Goal: Navigation & Orientation: Find specific page/section

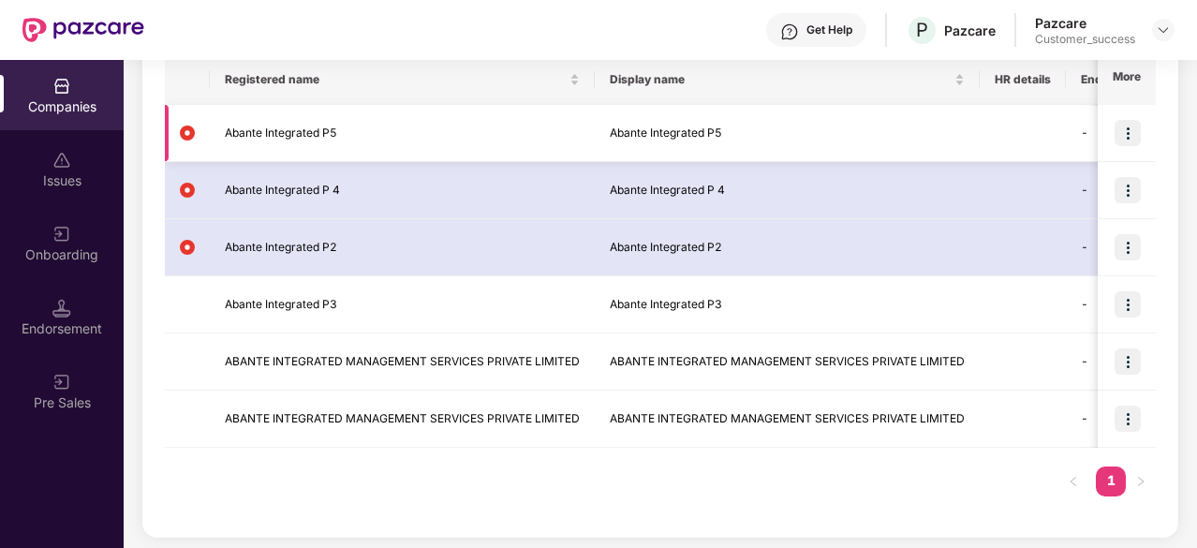
scroll to position [311, 0]
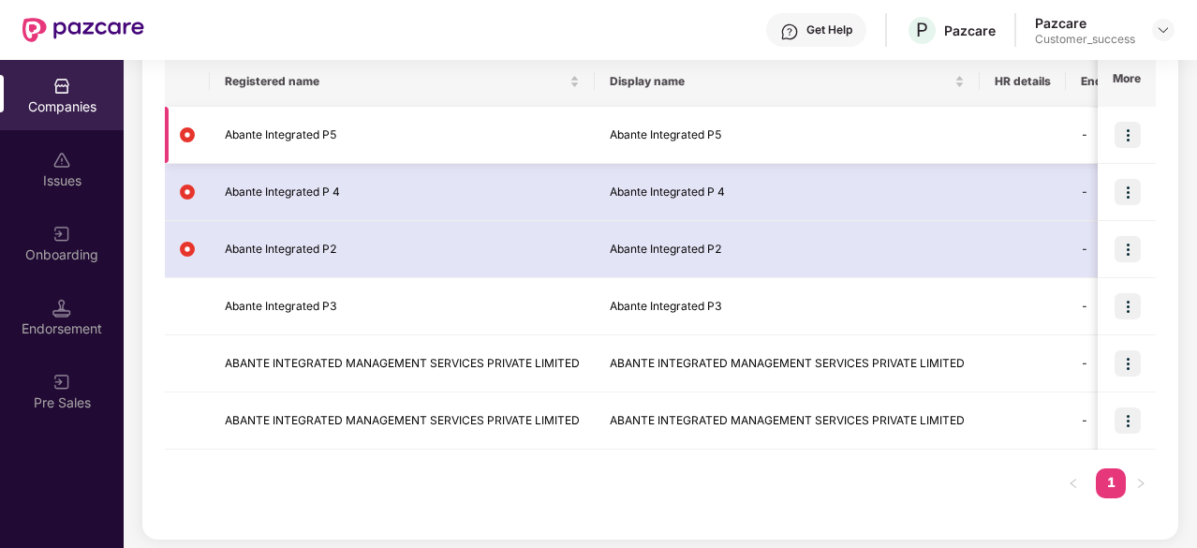
click at [1122, 134] on img at bounding box center [1127, 135] width 26 height 26
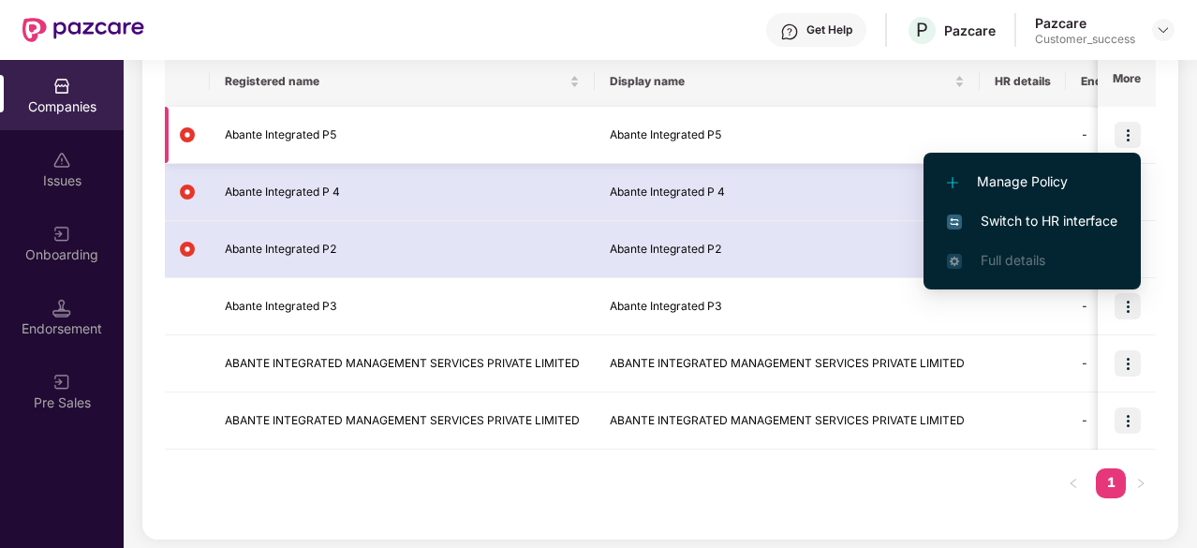
click at [1122, 134] on img at bounding box center [1127, 135] width 26 height 26
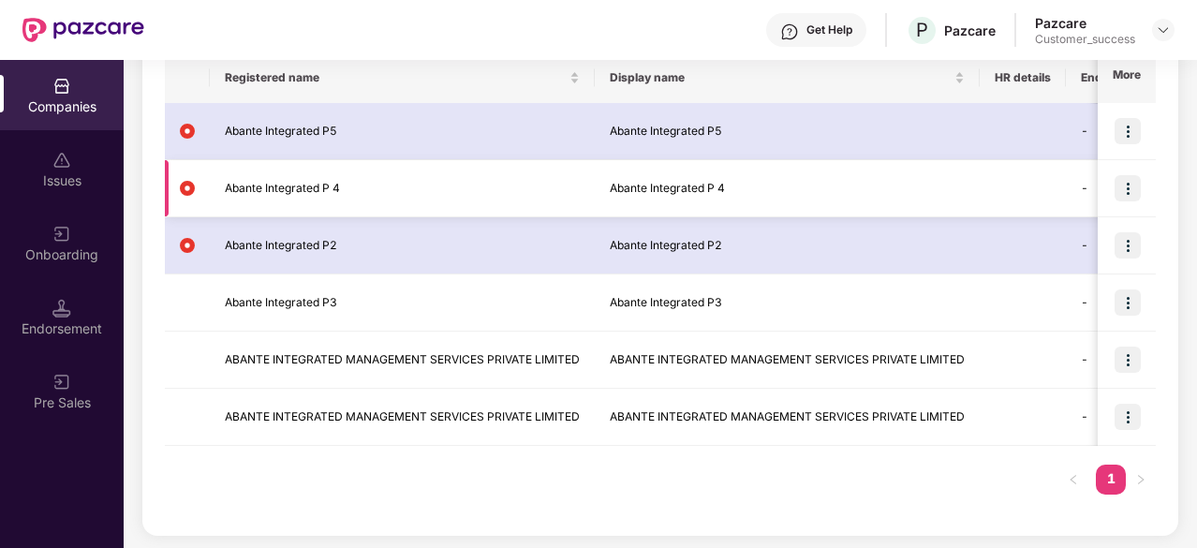
scroll to position [313, 0]
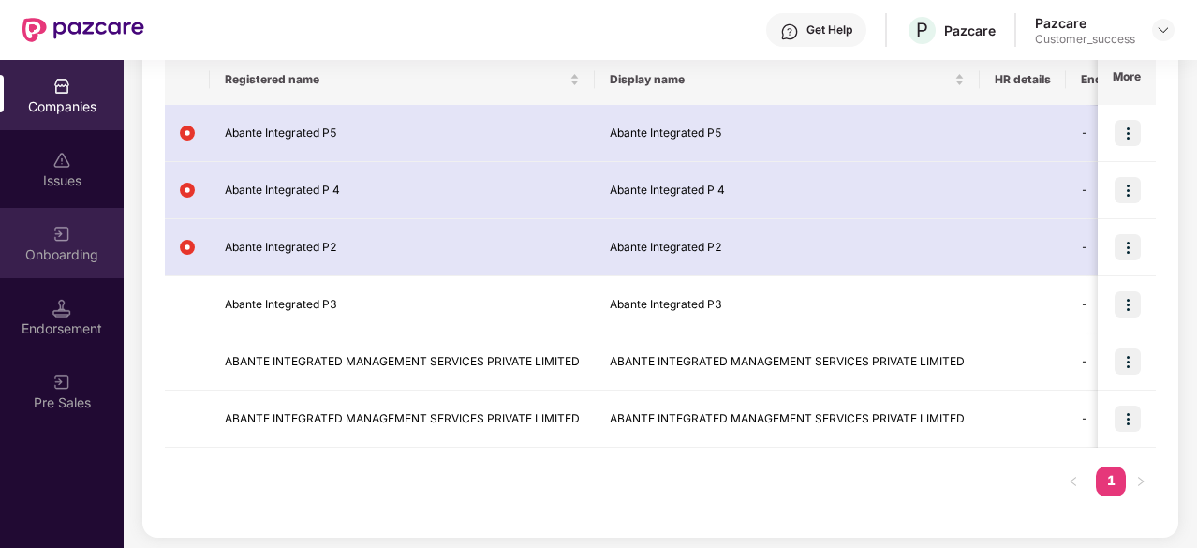
click at [83, 250] on div "Onboarding" at bounding box center [62, 254] width 124 height 19
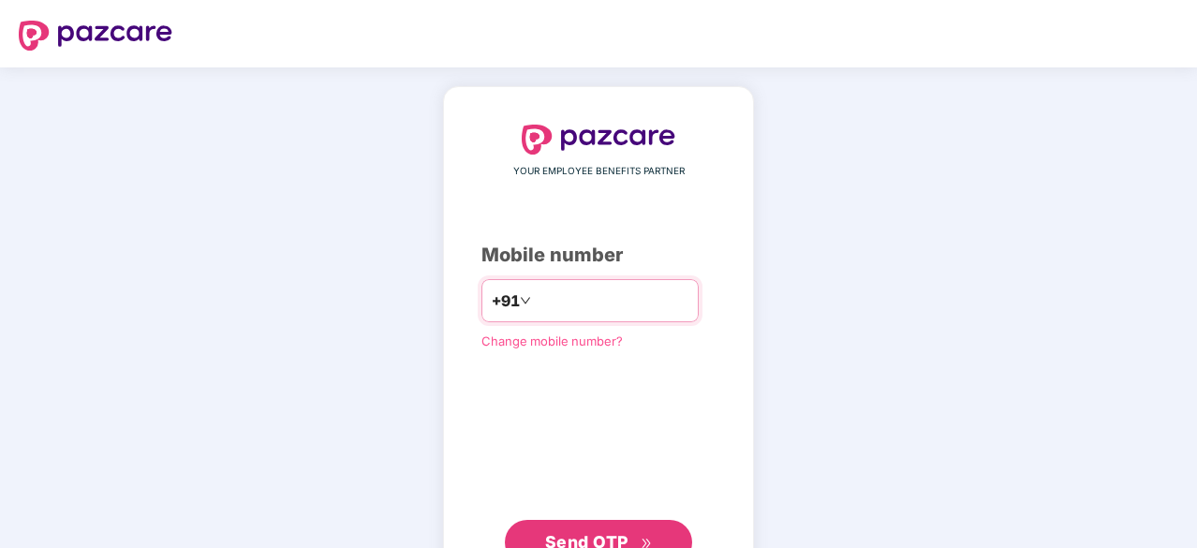
click at [590, 308] on input "number" at bounding box center [612, 301] width 154 height 30
type input "**********"
click at [627, 542] on span "Send OTP" at bounding box center [586, 540] width 83 height 20
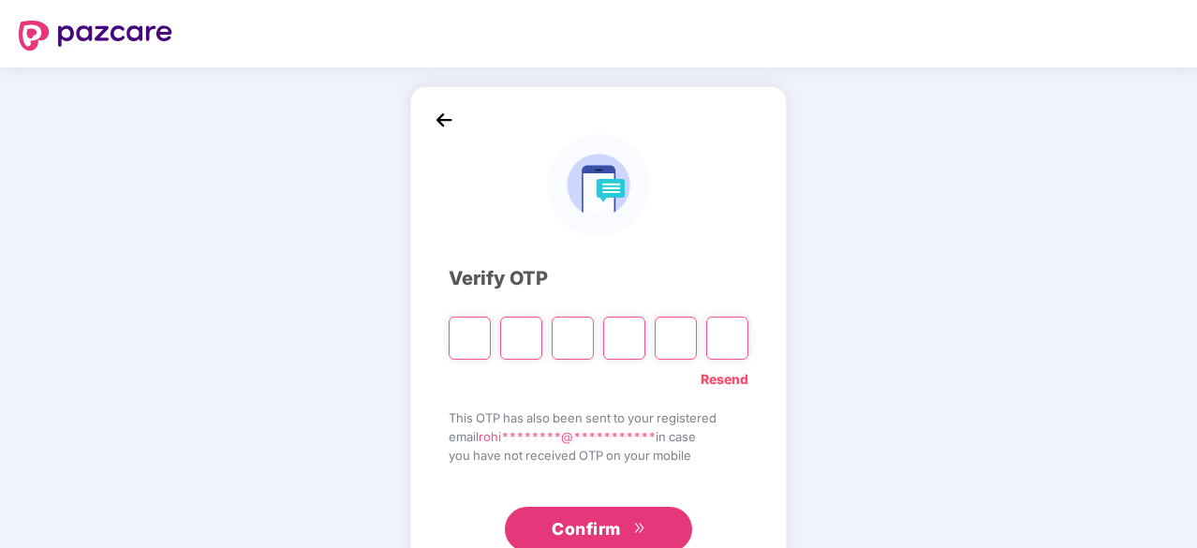
type input "*"
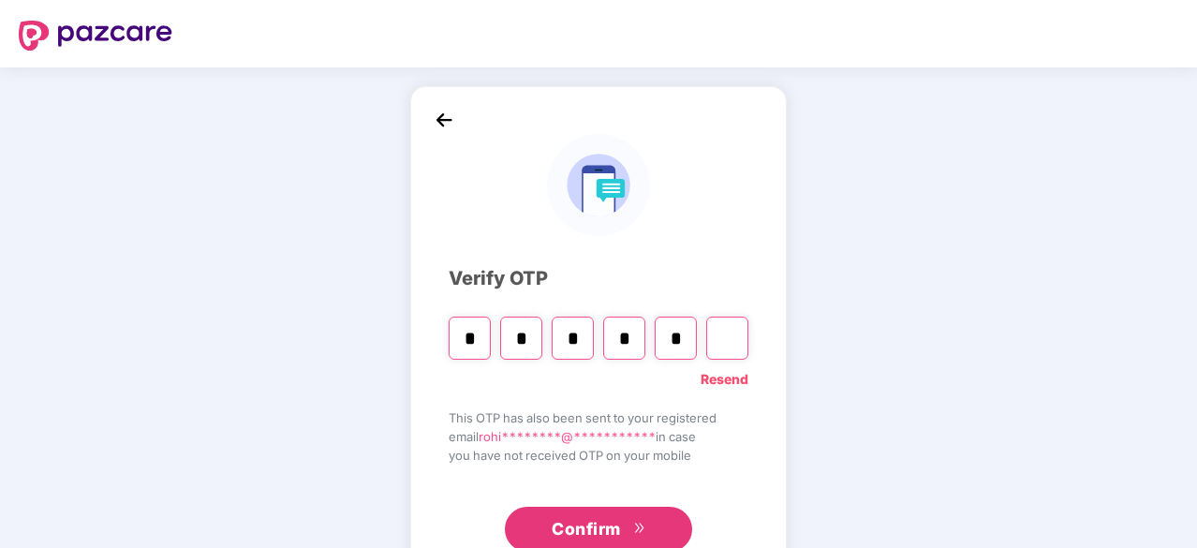
type input "*"
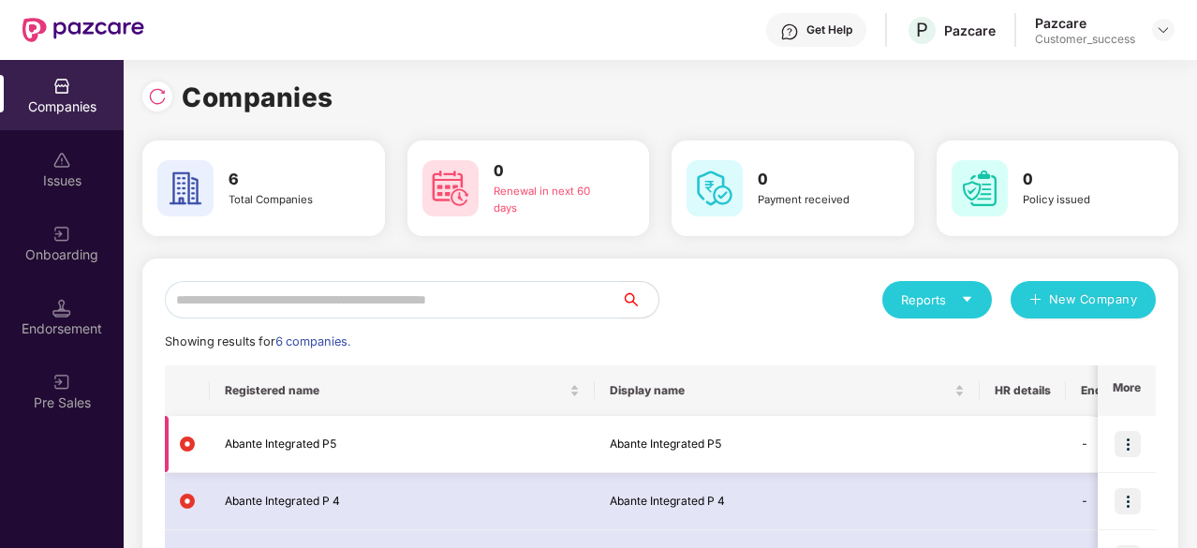
scroll to position [1, 0]
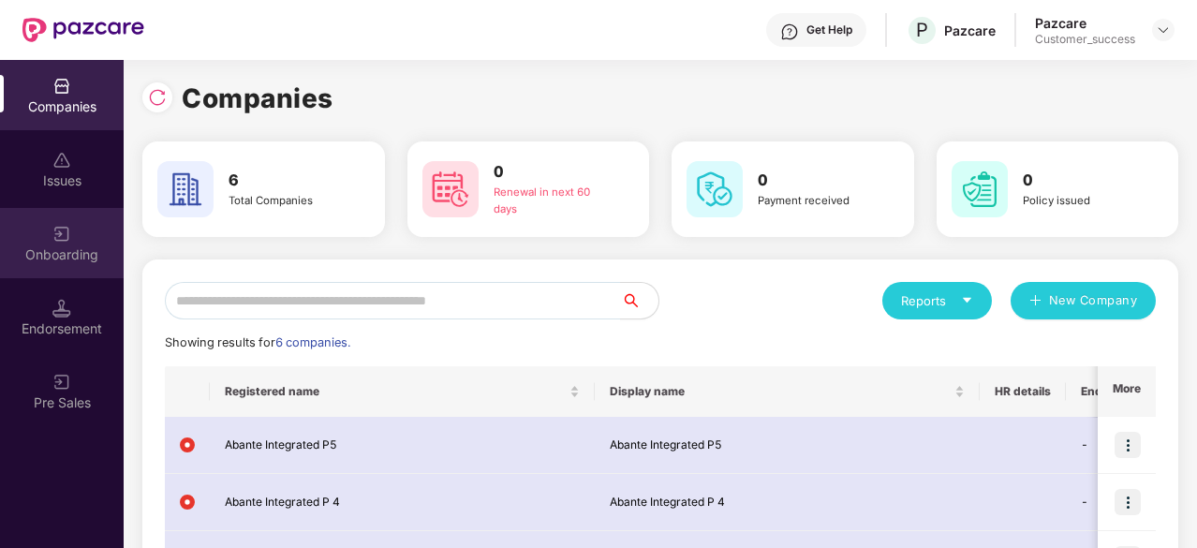
click at [81, 256] on div "Onboarding" at bounding box center [62, 254] width 124 height 19
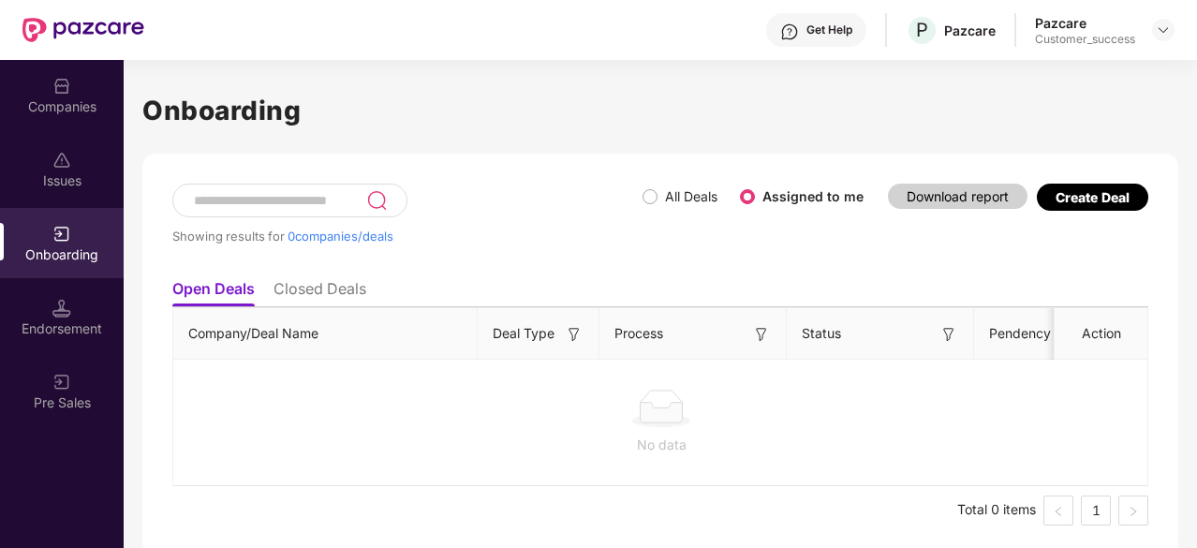
click at [315, 294] on li "Closed Deals" at bounding box center [319, 292] width 93 height 27
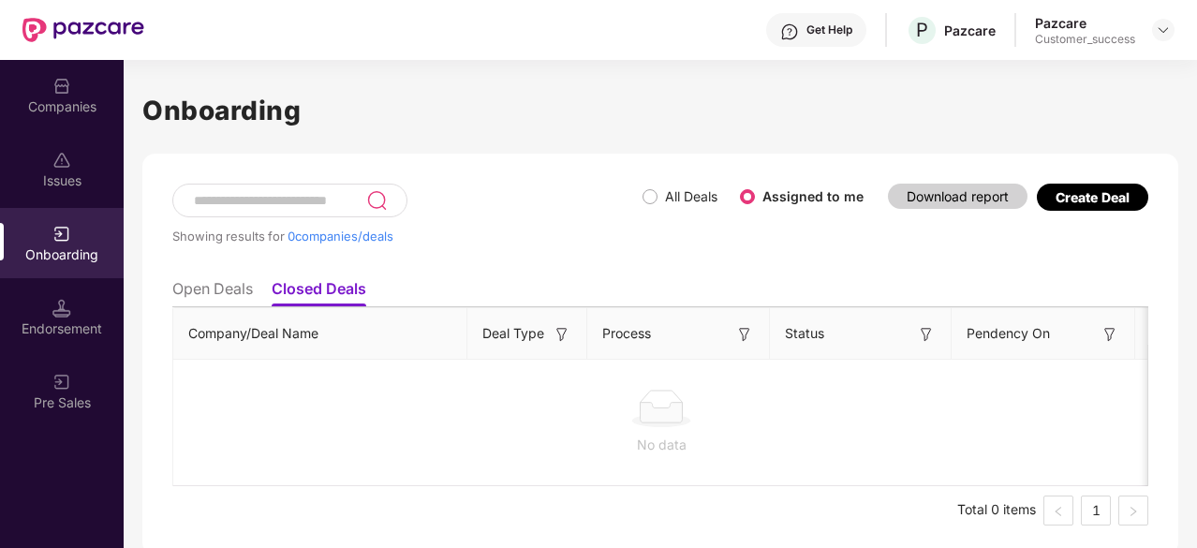
click at [183, 289] on li "Open Deals" at bounding box center [212, 292] width 81 height 27
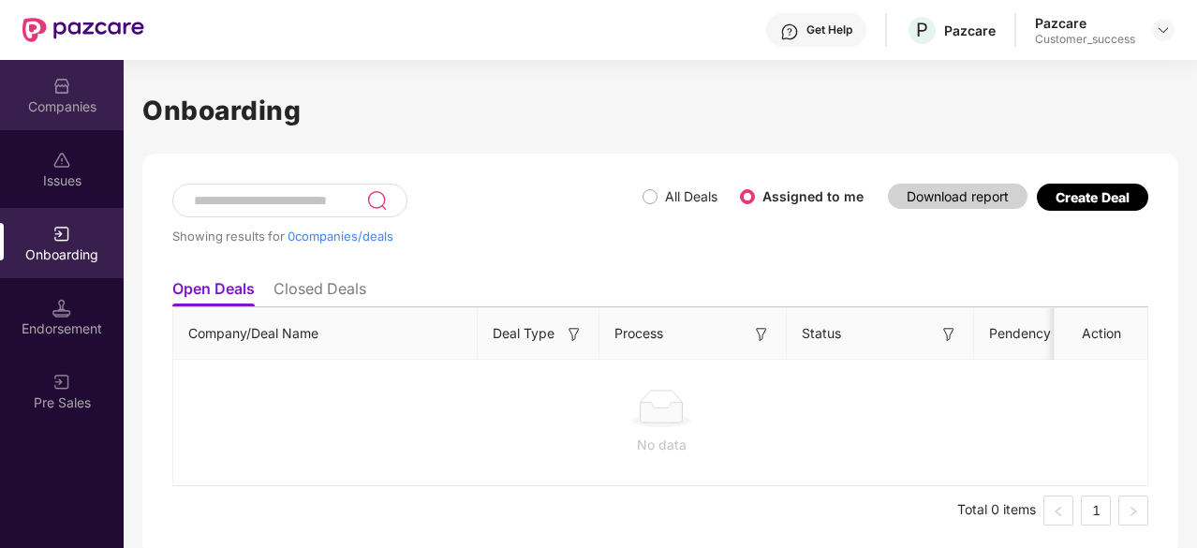
click at [77, 97] on div "Companies" at bounding box center [62, 106] width 124 height 19
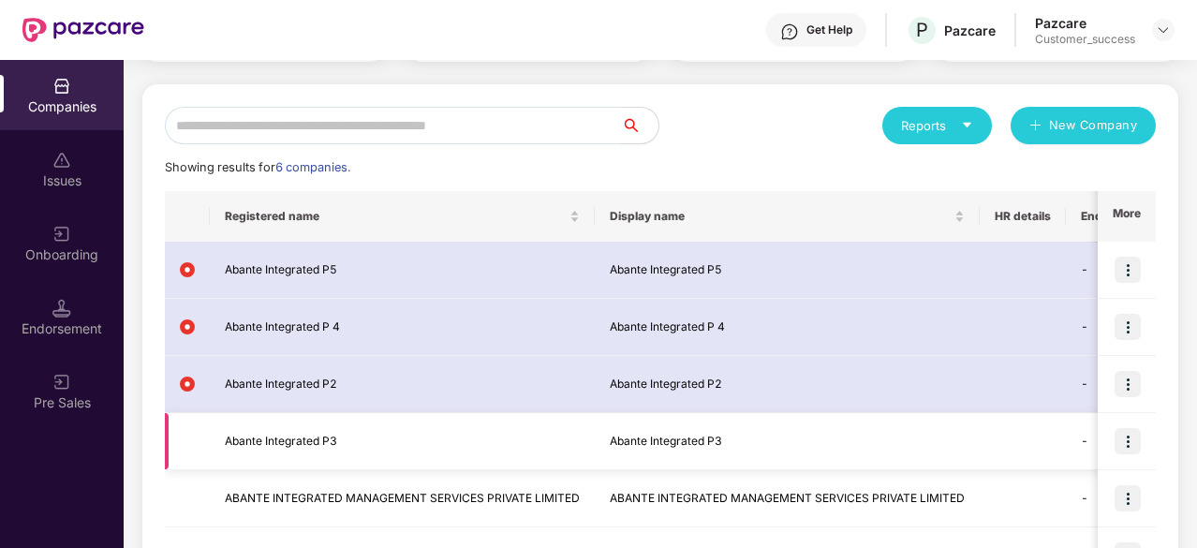
scroll to position [161, 0]
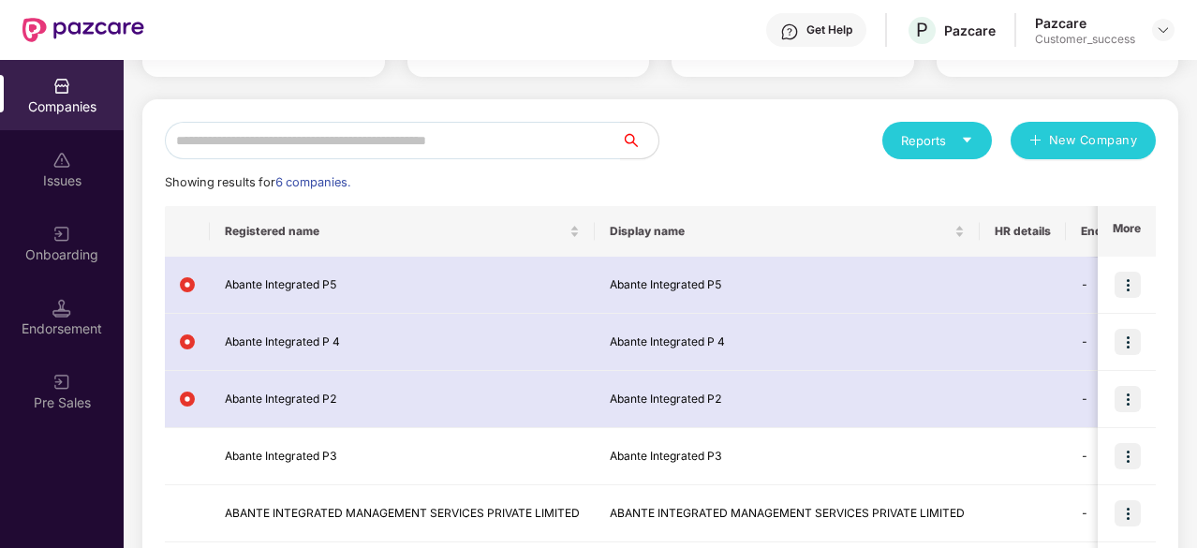
click at [841, 190] on div "Showing results for 6 companies." at bounding box center [660, 182] width 991 height 19
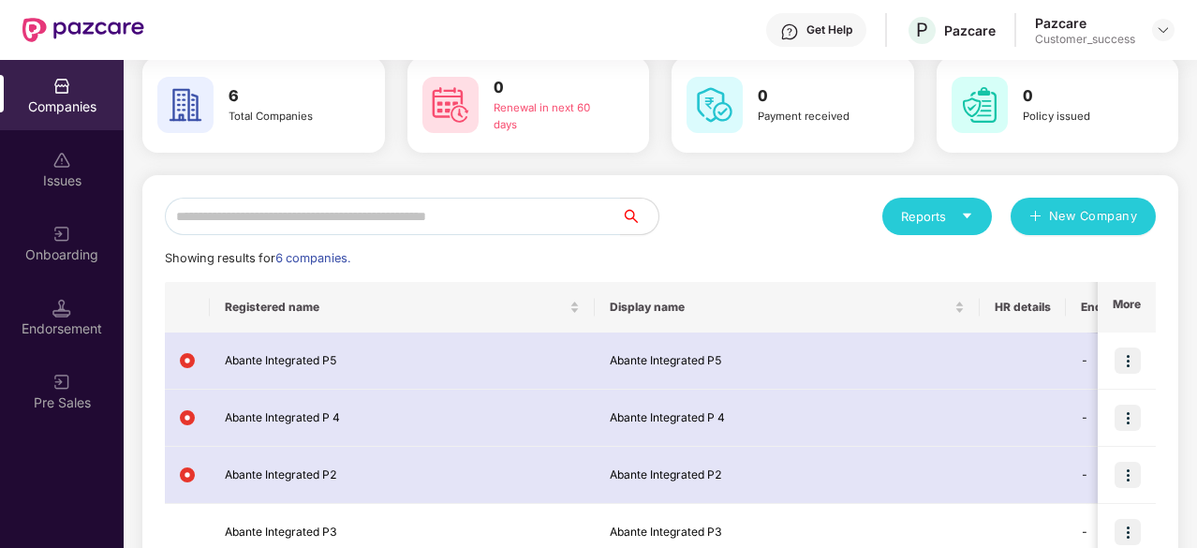
scroll to position [37, 0]
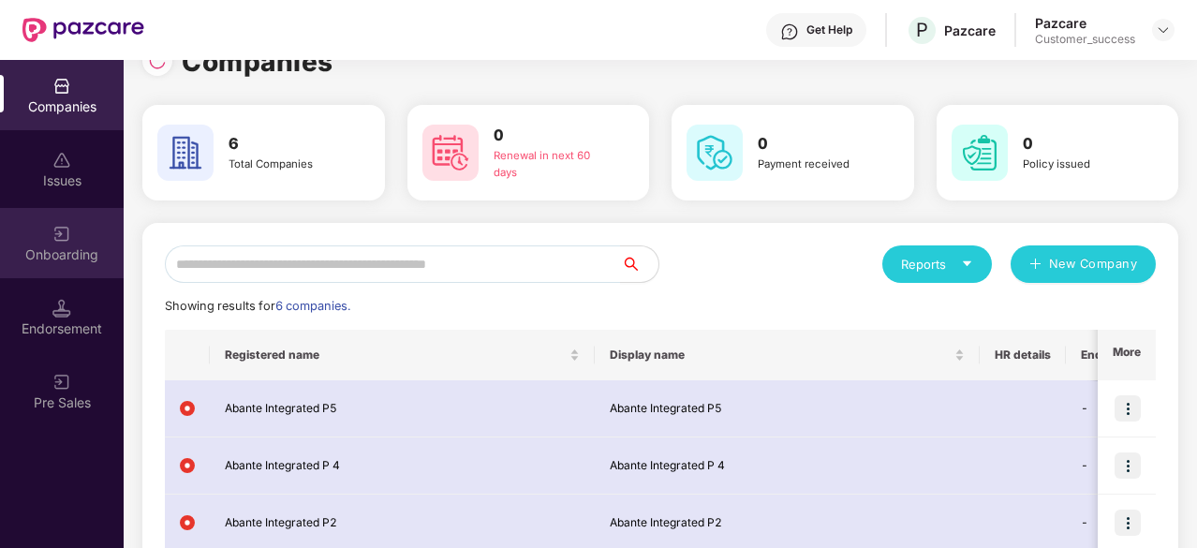
click at [107, 241] on div "Onboarding" at bounding box center [62, 243] width 124 height 70
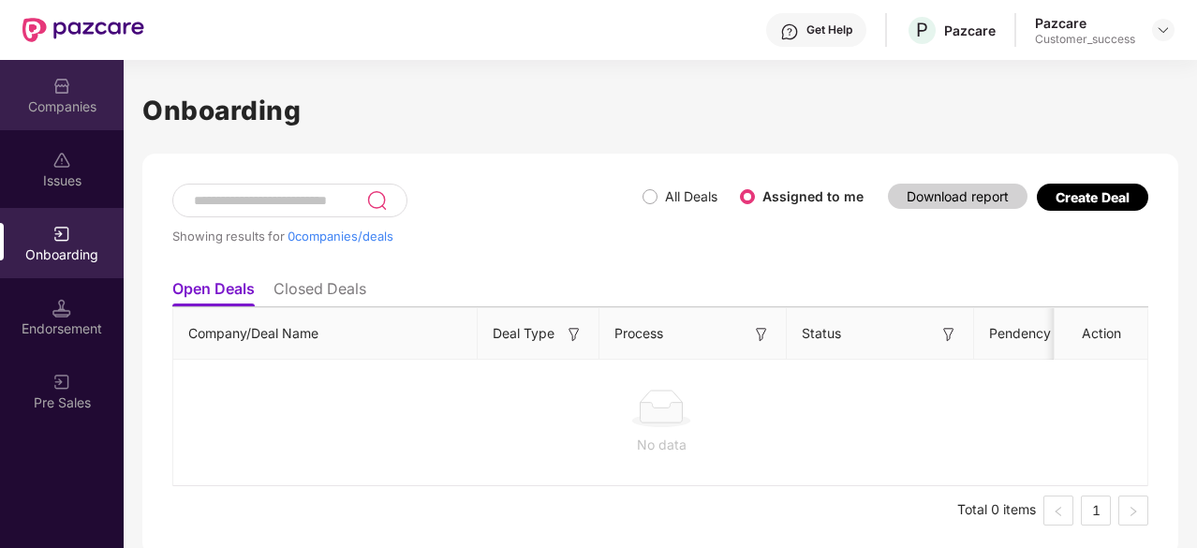
click at [39, 87] on div "Companies" at bounding box center [62, 95] width 124 height 70
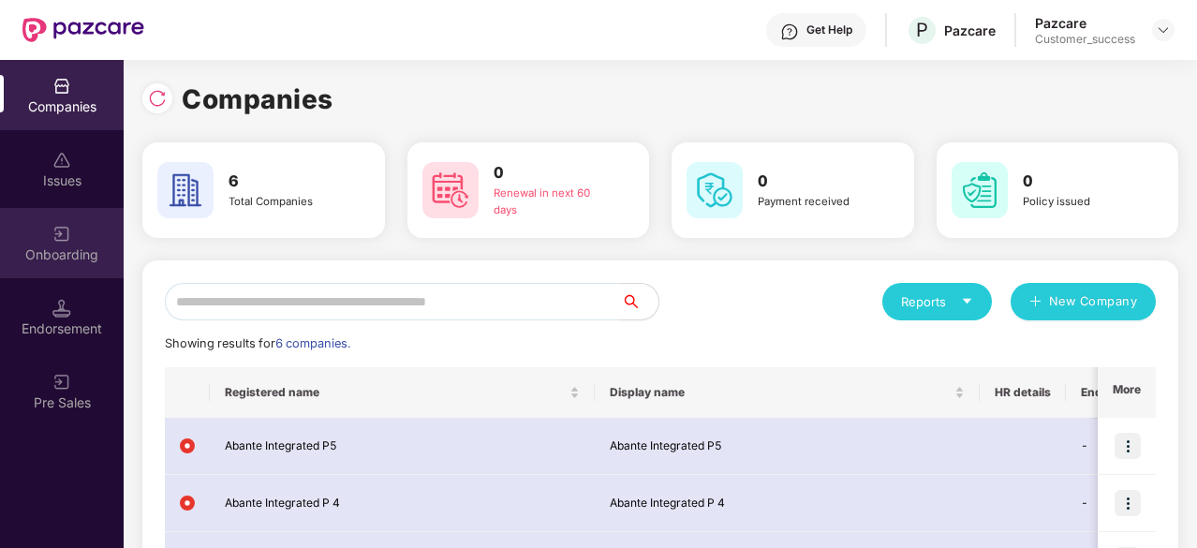
click at [88, 246] on div "Onboarding" at bounding box center [62, 254] width 124 height 19
